Goal: Navigation & Orientation: Find specific page/section

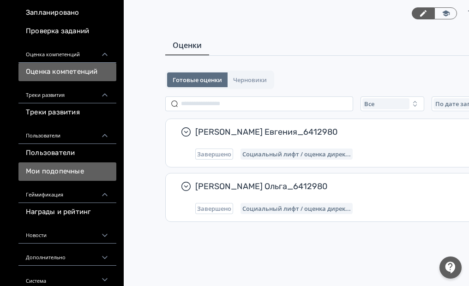
scroll to position [113, 0]
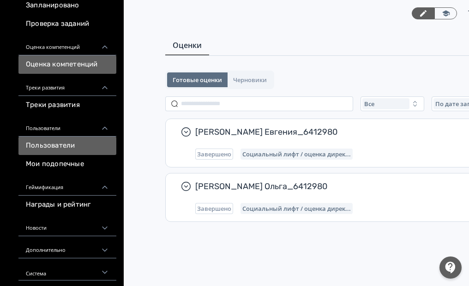
click at [85, 151] on link "Пользователи" at bounding box center [67, 146] width 98 height 18
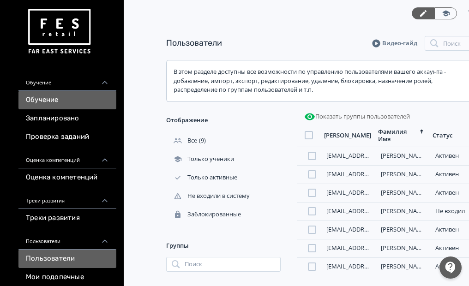
click at [75, 92] on link "Обучение" at bounding box center [67, 100] width 98 height 18
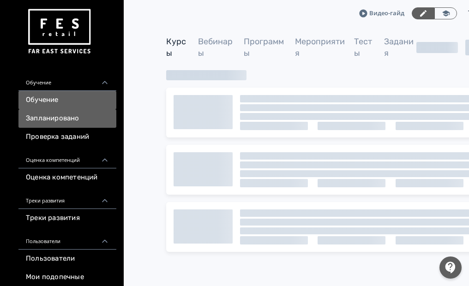
click at [85, 115] on link "Запланировано" at bounding box center [67, 118] width 98 height 18
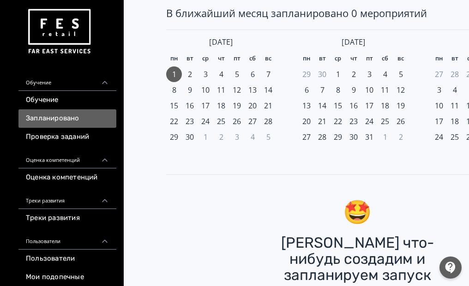
scroll to position [92, 0]
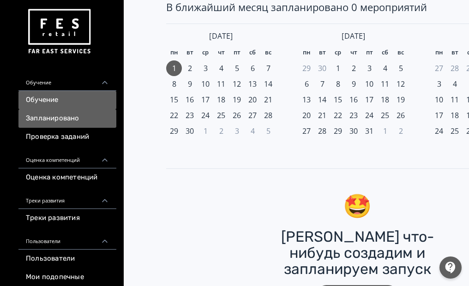
click at [92, 101] on link "Обучение" at bounding box center [67, 100] width 98 height 18
